Goal: Find specific page/section: Find specific page/section

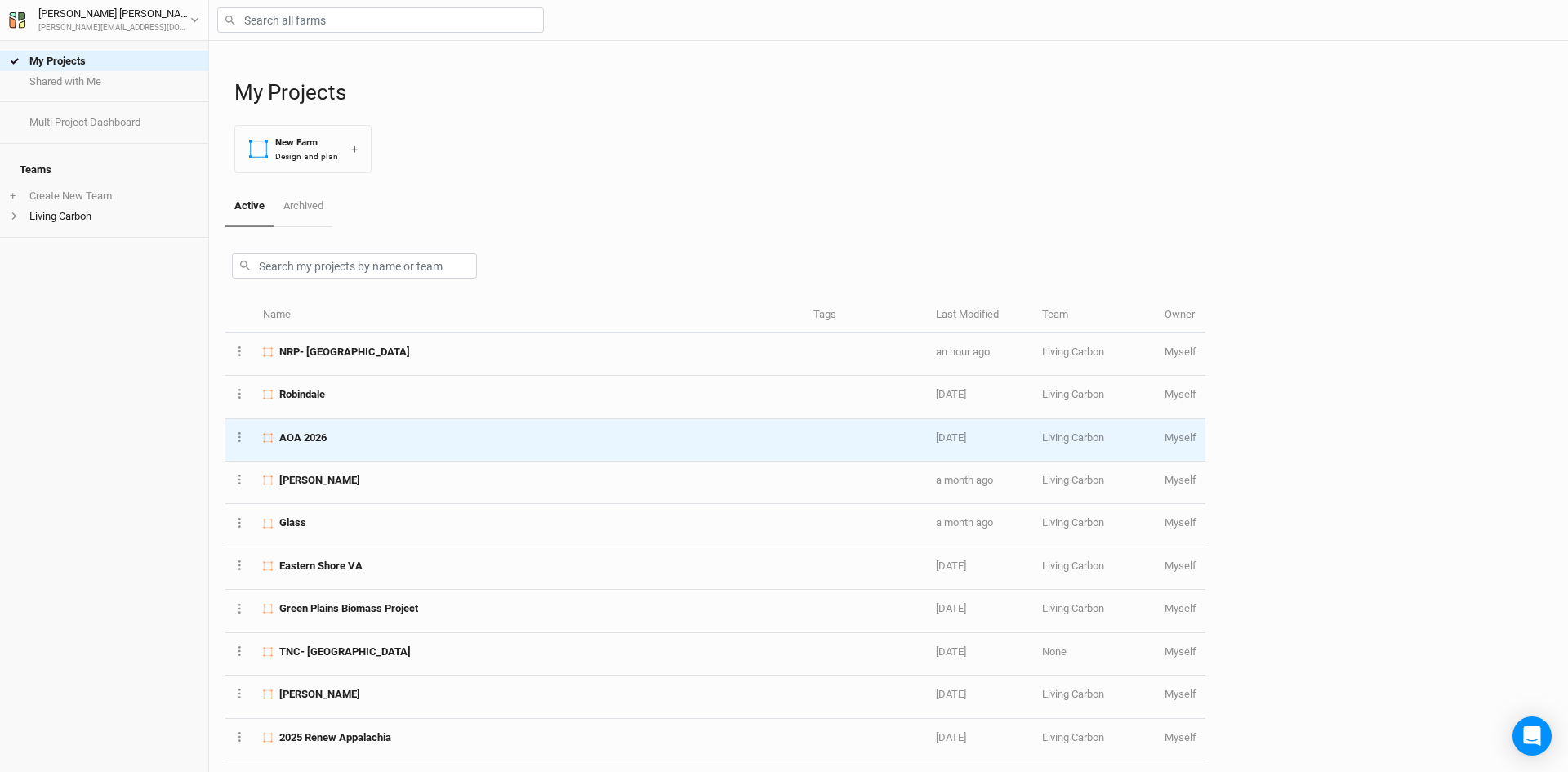
click at [415, 448] on td "AOA 2026" at bounding box center [529, 440] width 550 height 43
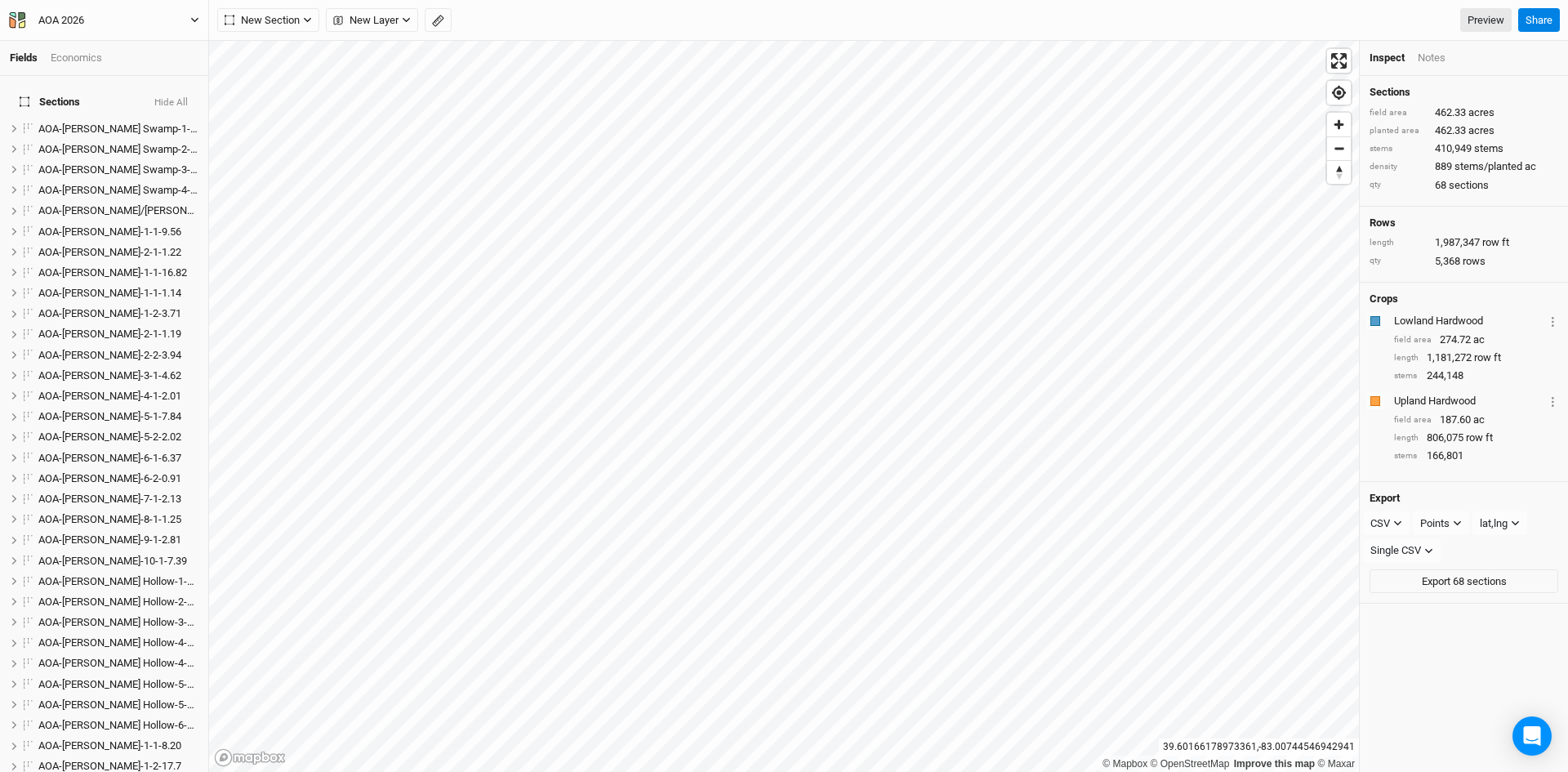
click at [192, 18] on icon "button" at bounding box center [195, 20] width 8 height 5
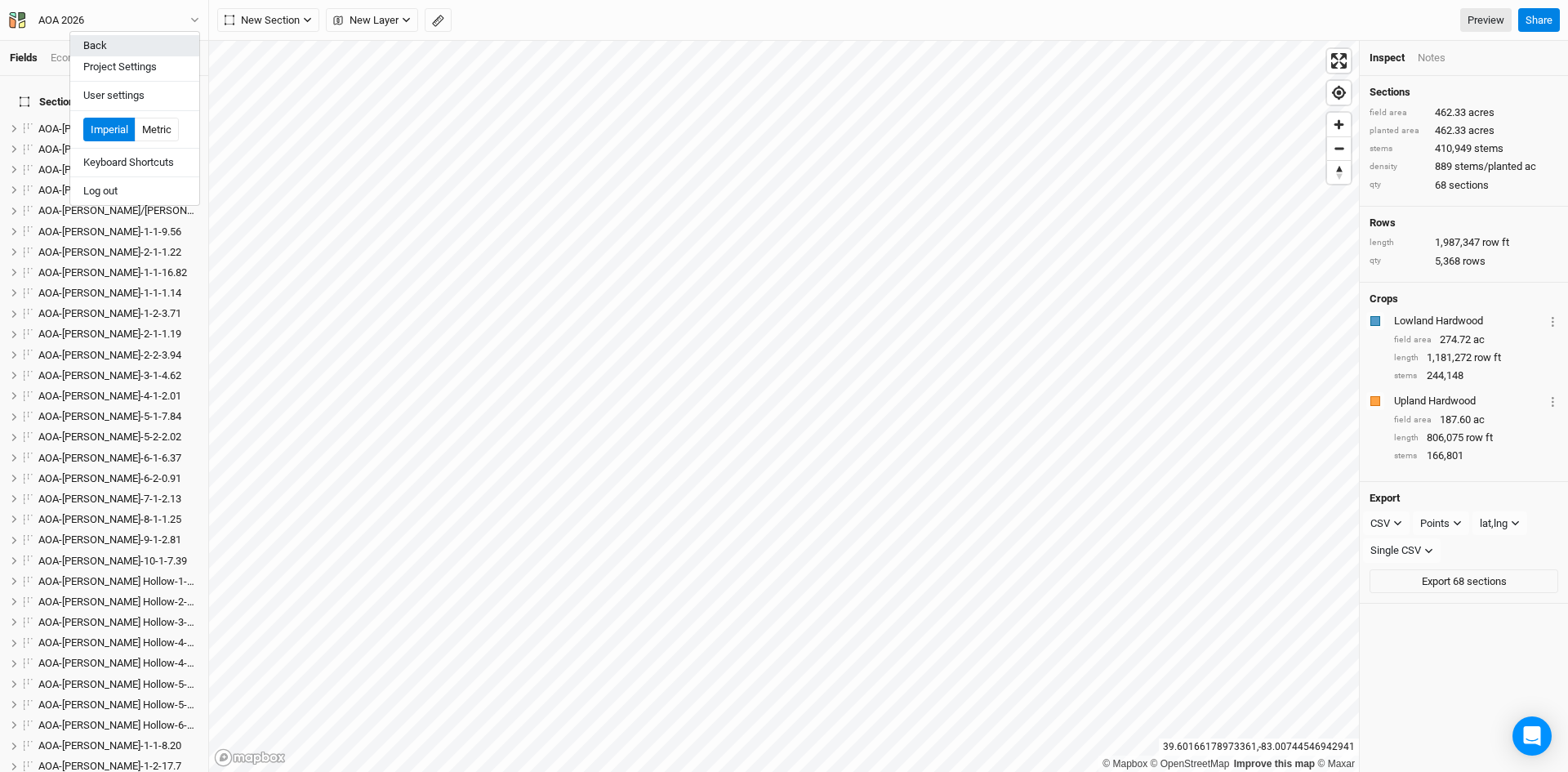
click at [146, 49] on button "Back" at bounding box center [134, 46] width 129 height 21
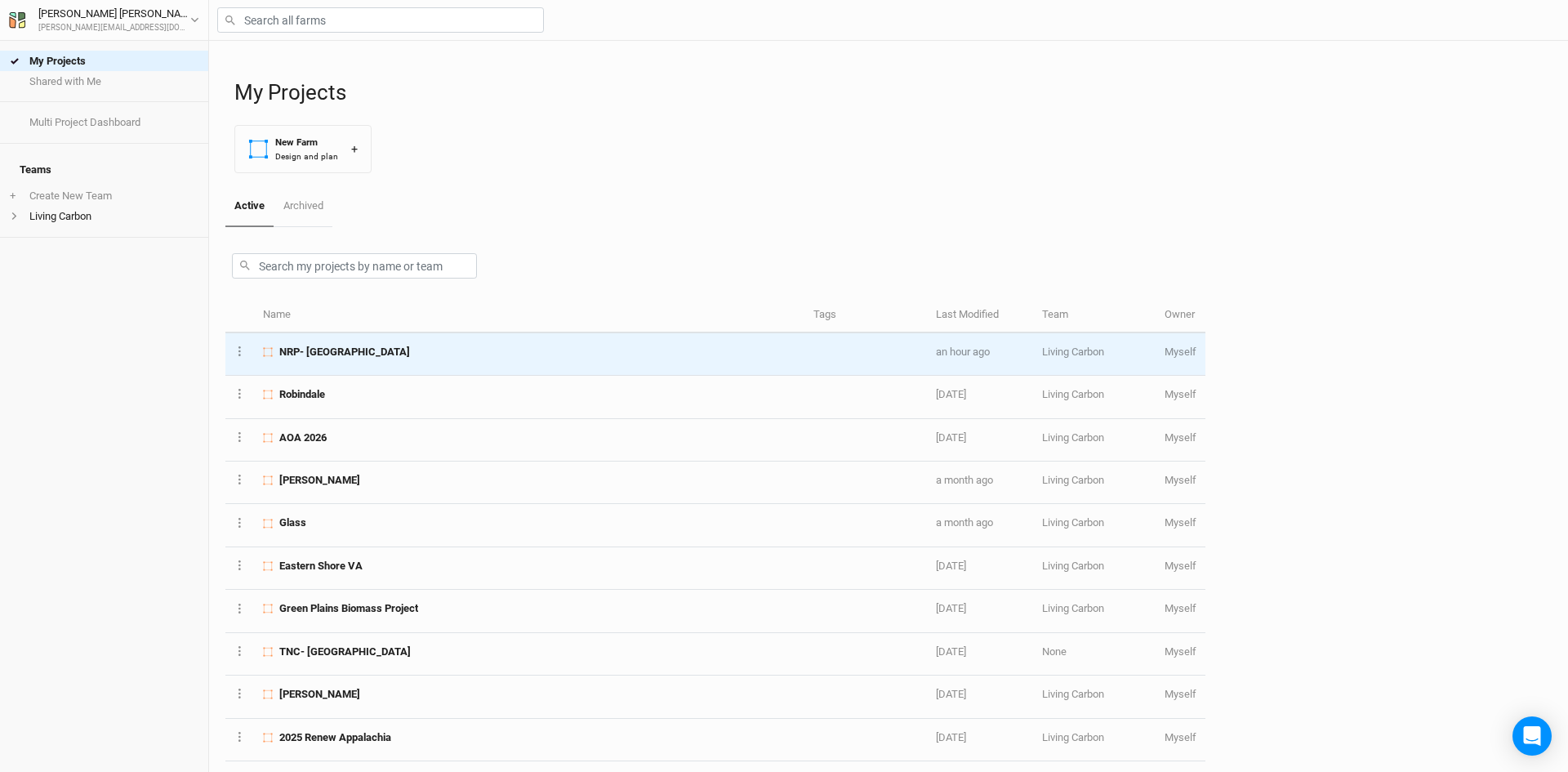
click at [394, 361] on td "NRP- [GEOGRAPHIC_DATA]" at bounding box center [529, 355] width 550 height 43
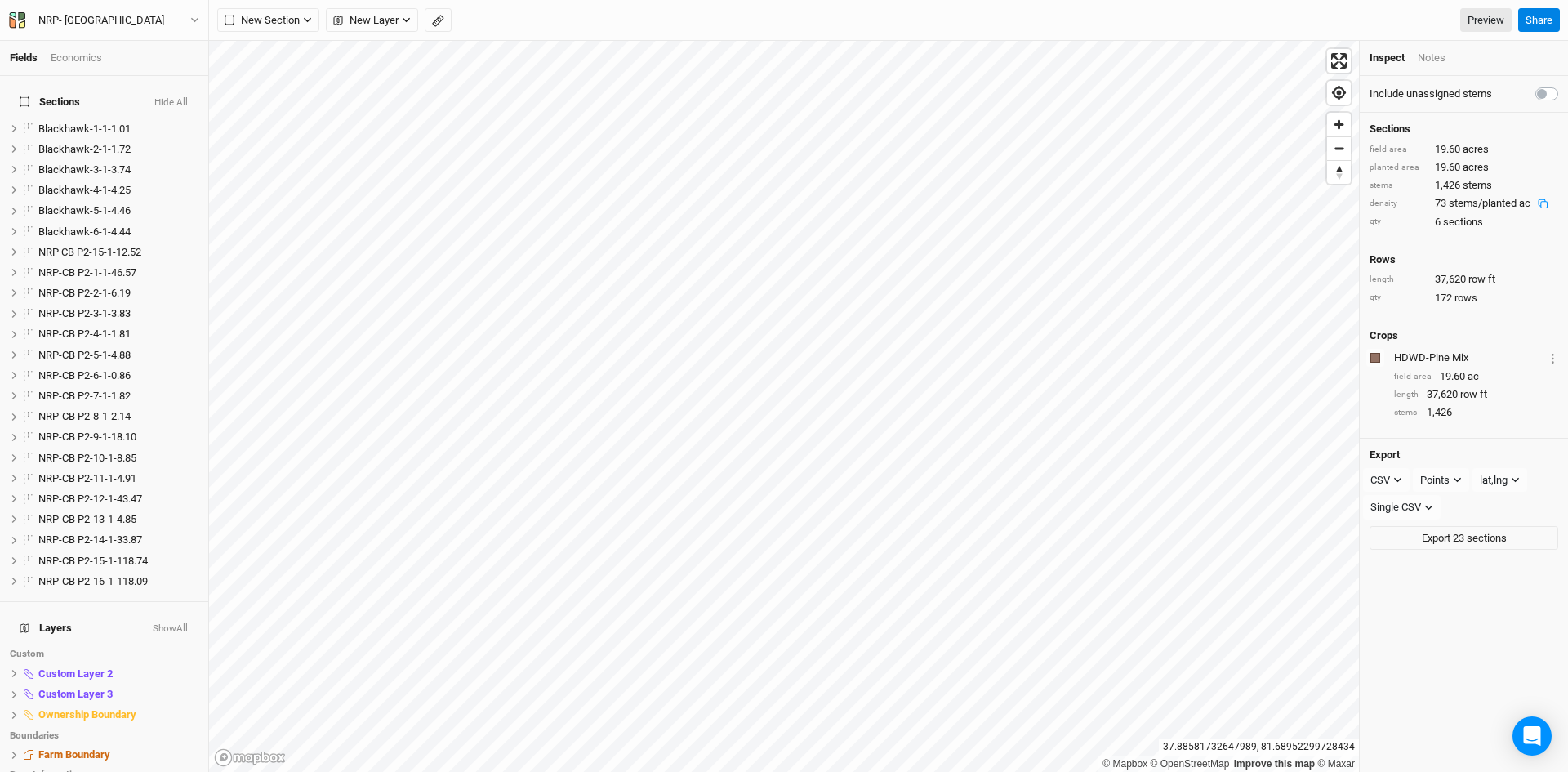
click at [1565, 84] on label at bounding box center [1565, 84] width 0 height 0
click at [1536, 91] on input "checkbox" at bounding box center [1542, 92] width 13 height 16
checkbox input "true"
